Goal: Transaction & Acquisition: Purchase product/service

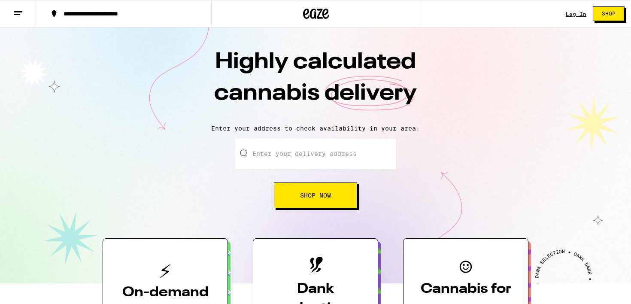
click at [286, 162] on input "Enter your delivery address" at bounding box center [315, 154] width 161 height 30
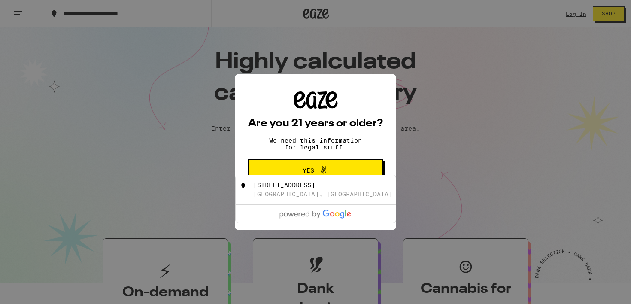
click at [319, 174] on icon at bounding box center [323, 170] width 10 height 10
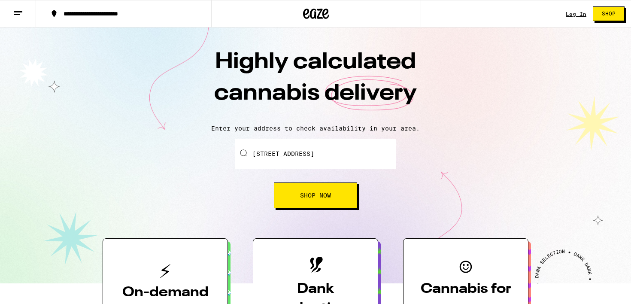
click at [316, 198] on span "Shop Now" at bounding box center [315, 195] width 31 height 6
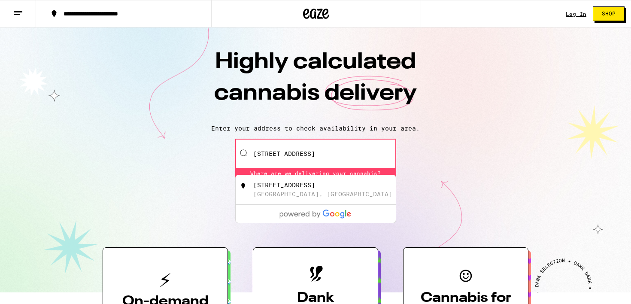
click at [316, 198] on div "[STREET_ADDRESS]" at bounding box center [329, 189] width 153 height 16
type input "[STREET_ADDRESS]"
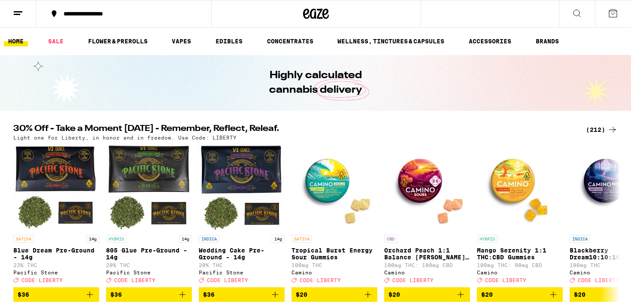
click at [228, 35] on ul "HOME SALE FLOWER & PREROLLS VAPES EDIBLES CONCENTRATES WELLNESS, TINCTURES & CA…" at bounding box center [315, 40] width 631 height 27
click at [228, 42] on link "EDIBLES" at bounding box center [229, 41] width 36 height 10
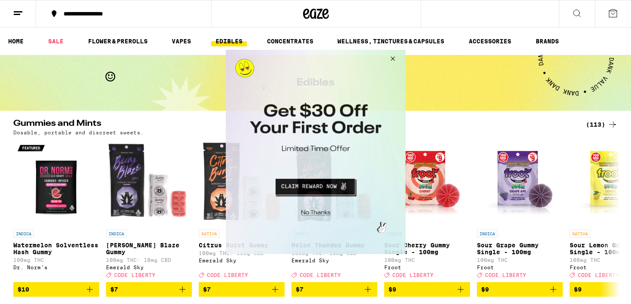
click at [312, 211] on button "Close Modal" at bounding box center [314, 211] width 175 height 13
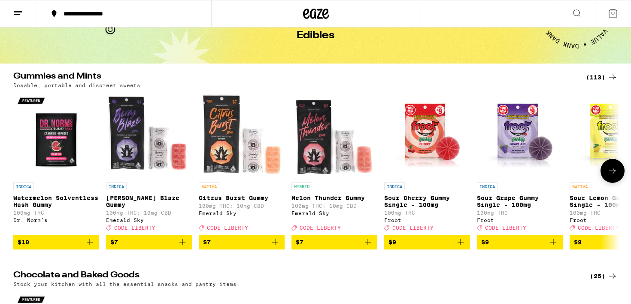
scroll to position [45, 0]
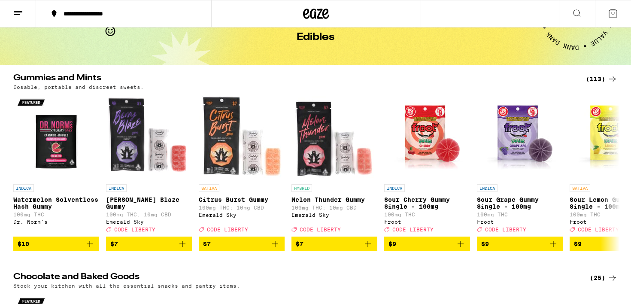
click at [601, 75] on div "(113)" at bounding box center [602, 79] width 32 height 10
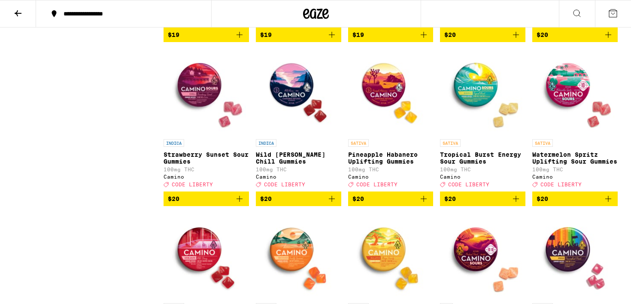
scroll to position [2154, 0]
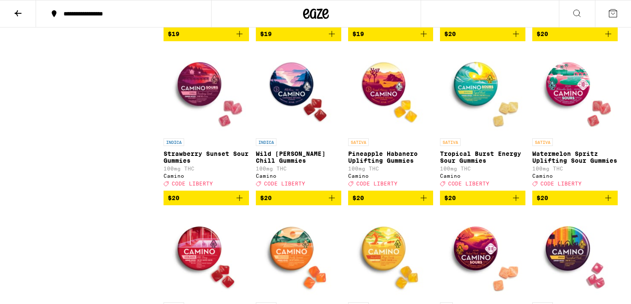
click at [424, 201] on icon "Add to bag" at bounding box center [423, 198] width 6 height 6
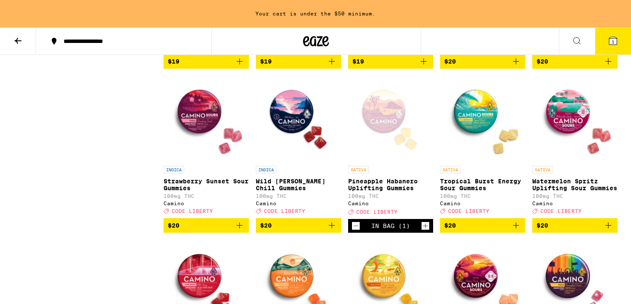
scroll to position [2182, 0]
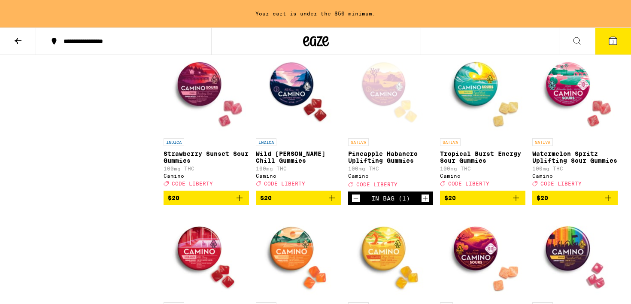
click at [424, 201] on icon "Increment" at bounding box center [425, 198] width 5 height 5
click at [610, 203] on icon "Add to bag" at bounding box center [608, 198] width 10 height 10
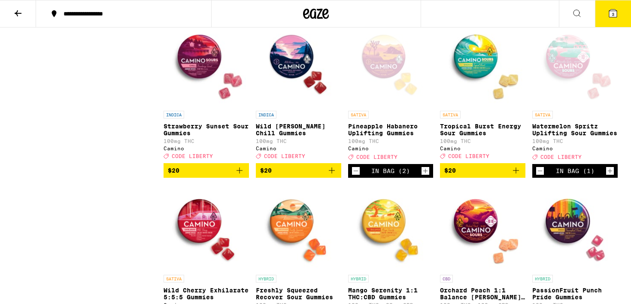
scroll to position [2154, 0]
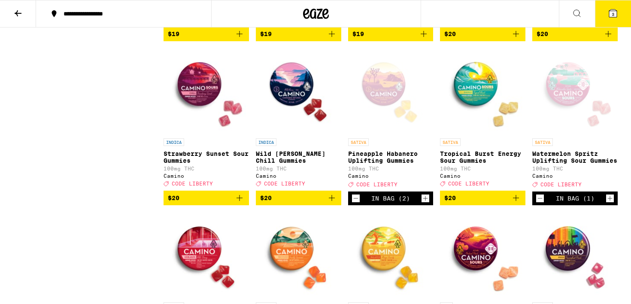
click at [610, 201] on icon "Increment" at bounding box center [610, 198] width 5 height 5
click at [517, 201] on icon "Add to bag" at bounding box center [516, 198] width 6 height 6
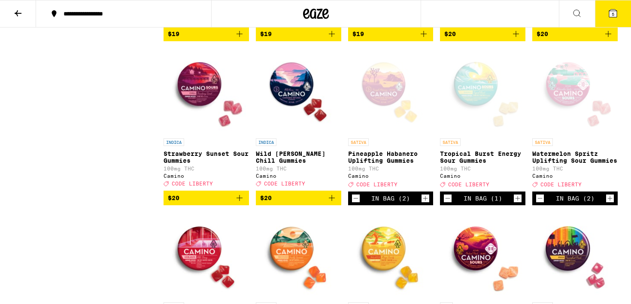
click at [517, 203] on icon "Increment" at bounding box center [518, 198] width 8 height 10
click at [613, 10] on icon at bounding box center [613, 13] width 8 height 8
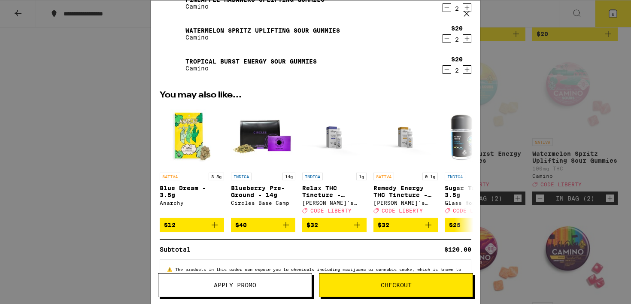
scroll to position [70, 0]
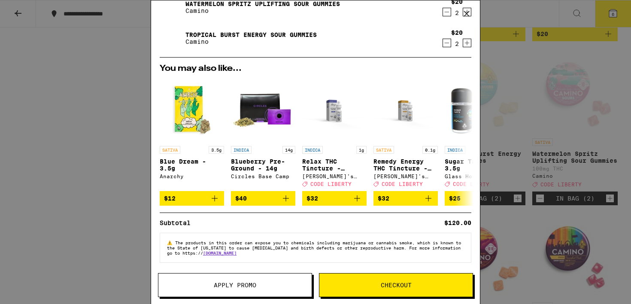
click at [388, 282] on span "Checkout" at bounding box center [396, 285] width 31 height 6
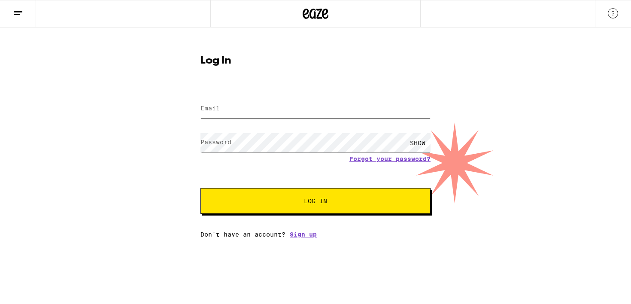
click at [329, 112] on input "Email" at bounding box center [315, 108] width 230 height 19
type input "[EMAIL_ADDRESS][DOMAIN_NAME]"
click at [200, 188] on button "Log In" at bounding box center [315, 201] width 230 height 26
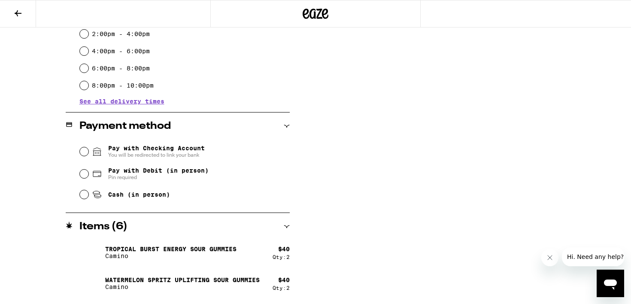
scroll to position [302, 0]
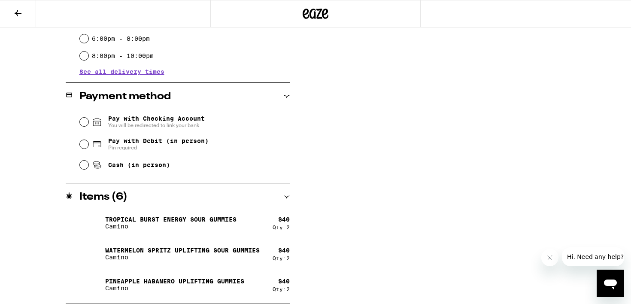
click at [280, 197] on div "Items ( 6 )" at bounding box center [178, 197] width 224 height 10
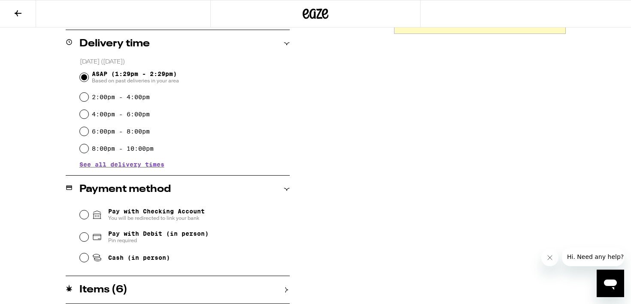
scroll to position [210, 0]
click at [280, 287] on div "Items ( 6 )" at bounding box center [178, 289] width 224 height 10
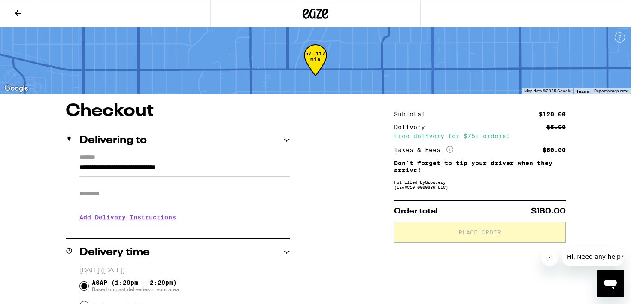
scroll to position [0, 0]
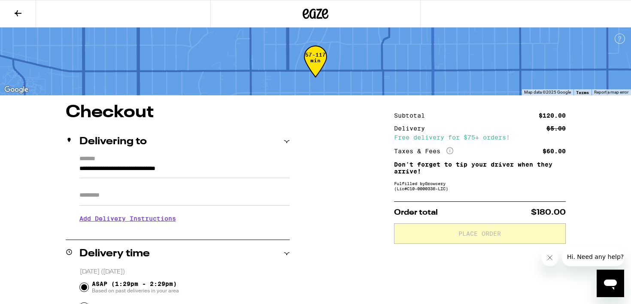
click at [21, 14] on icon at bounding box center [18, 13] width 10 height 10
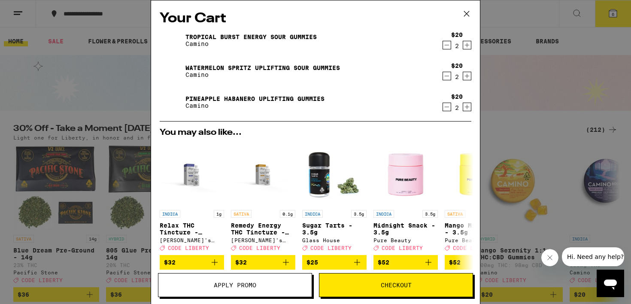
click at [447, 74] on icon "Decrement" at bounding box center [447, 76] width 8 height 10
click at [447, 46] on icon "Decrement" at bounding box center [447, 45] width 8 height 10
click at [446, 107] on icon "Decrement" at bounding box center [447, 107] width 8 height 10
click at [394, 284] on span "Checkout" at bounding box center [396, 285] width 31 height 6
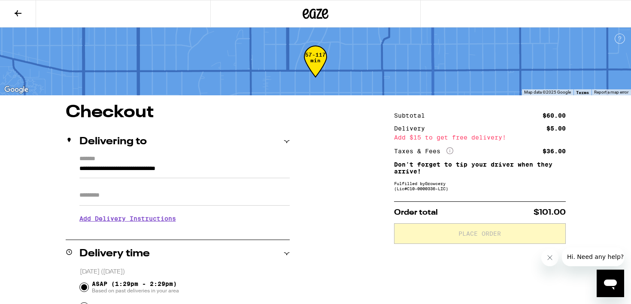
click at [15, 12] on icon at bounding box center [18, 13] width 10 height 10
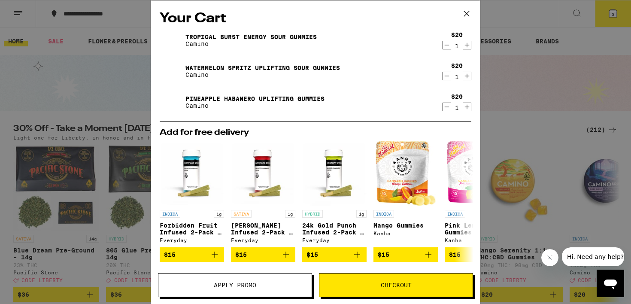
click at [248, 287] on span "Apply Promo" at bounding box center [235, 285] width 42 height 6
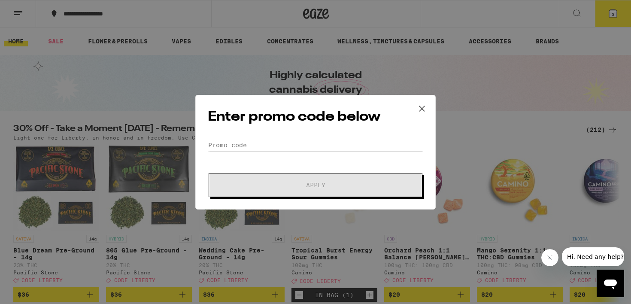
click at [424, 107] on icon at bounding box center [421, 108] width 13 height 13
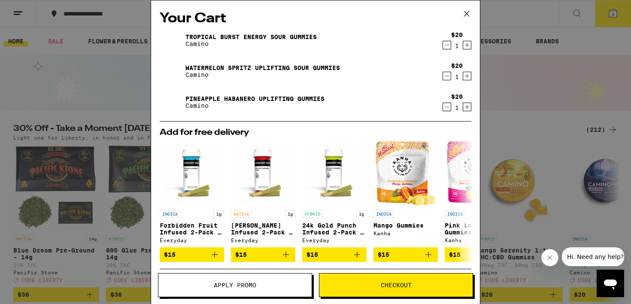
click at [410, 284] on span "Checkout" at bounding box center [396, 285] width 31 height 6
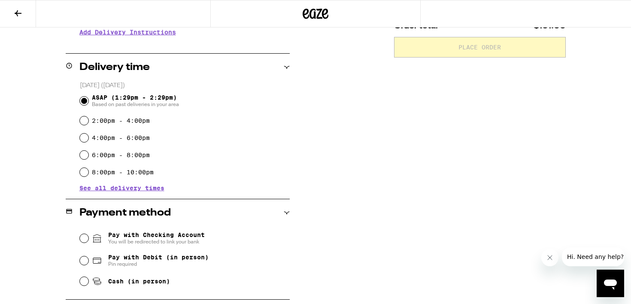
scroll to position [187, 0]
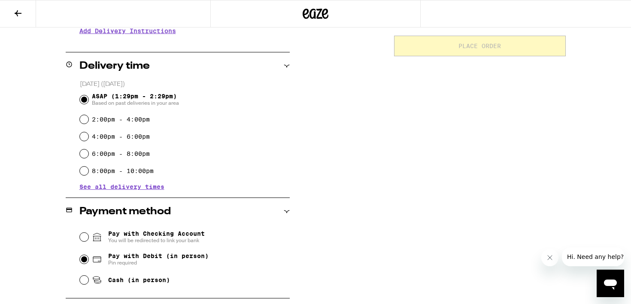
click at [84, 260] on input "Pay with Debit (in person) Pin required" at bounding box center [84, 259] width 9 height 9
radio input "true"
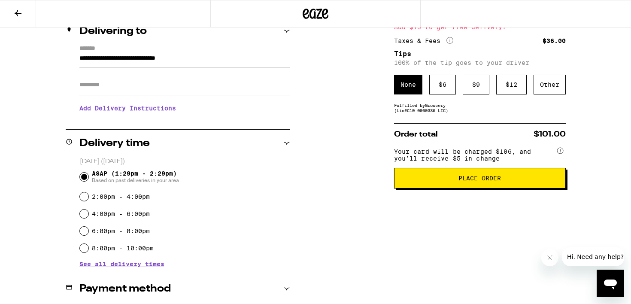
scroll to position [104, 0]
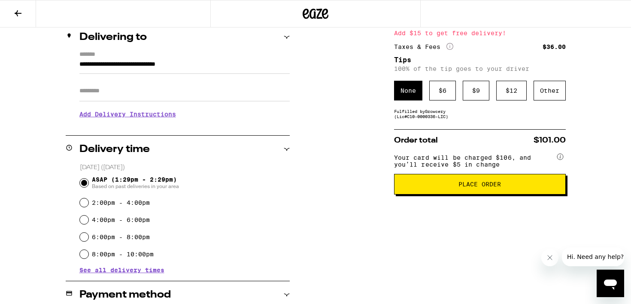
click at [494, 187] on span "Place Order" at bounding box center [479, 184] width 42 height 6
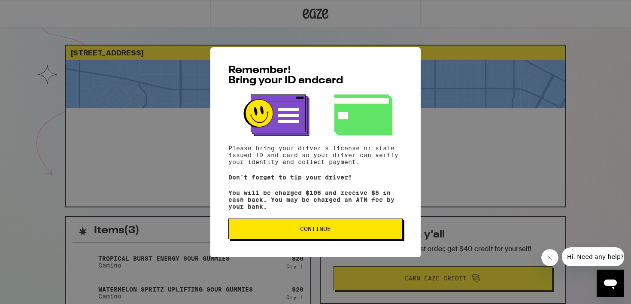
click at [310, 230] on span "Continue" at bounding box center [315, 229] width 31 height 6
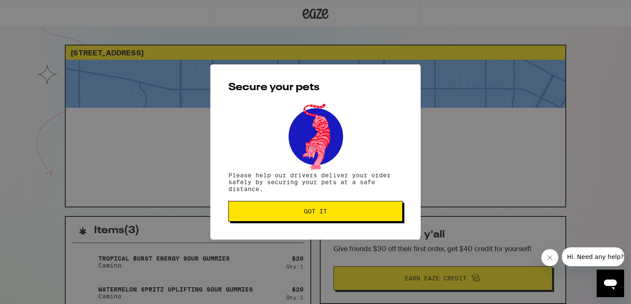
click at [323, 214] on span "Got it" at bounding box center [315, 211] width 23 height 6
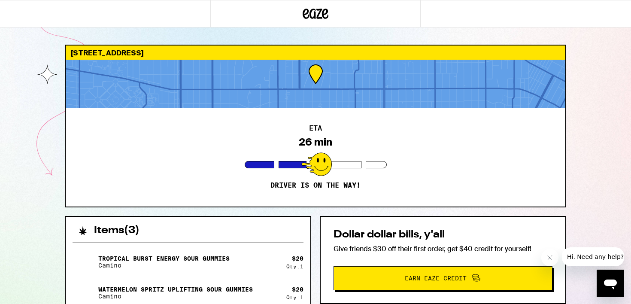
scroll to position [15, 0]
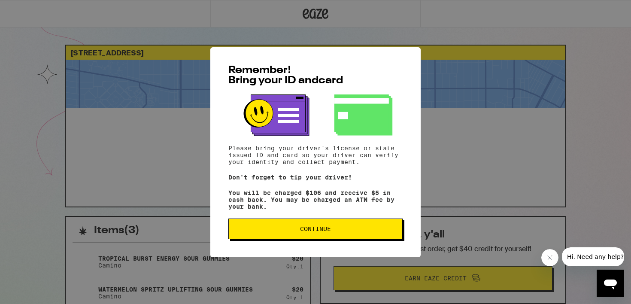
click at [339, 236] on button "Continue" at bounding box center [315, 228] width 174 height 21
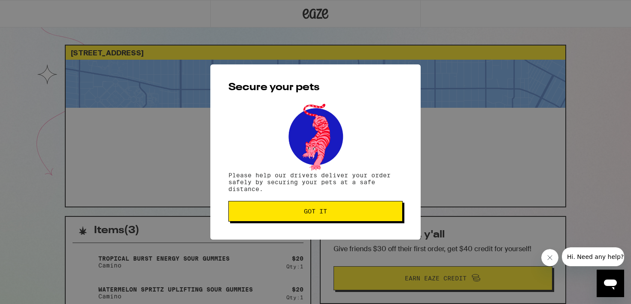
click at [396, 213] on button "Got it" at bounding box center [315, 211] width 174 height 21
